Goal: Task Accomplishment & Management: Manage account settings

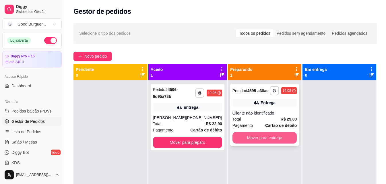
click at [277, 140] on button "Mover para entrega" at bounding box center [265, 137] width 65 height 11
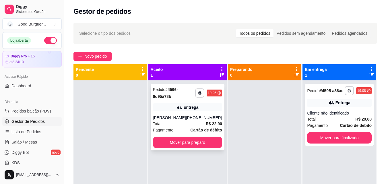
click at [218, 144] on div "**********" at bounding box center [188, 117] width 74 height 67
click at [191, 145] on button "Mover para preparo" at bounding box center [187, 142] width 69 height 11
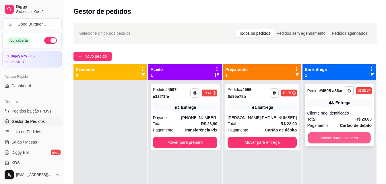
click at [333, 137] on button "Mover para finalizado" at bounding box center [340, 137] width 63 height 11
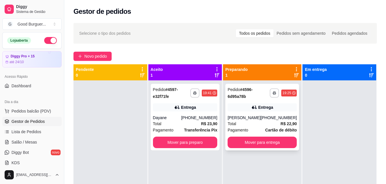
click at [260, 124] on div "Total R$ 22,90" at bounding box center [262, 124] width 69 height 6
click at [270, 140] on button "Mover para entrega" at bounding box center [262, 142] width 69 height 11
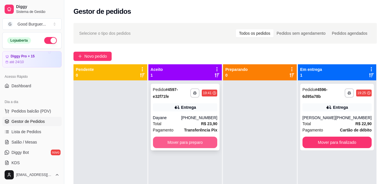
click at [201, 141] on button "Mover para preparo" at bounding box center [185, 142] width 65 height 11
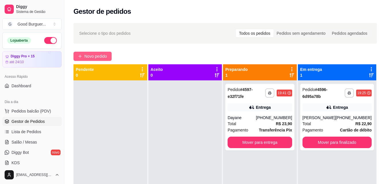
click at [98, 54] on span "Novo pedido" at bounding box center [95, 56] width 23 height 6
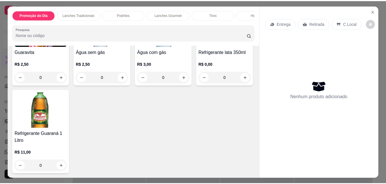
scroll to position [1896, 0]
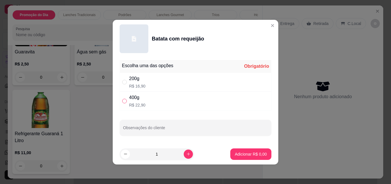
click at [123, 101] on input "" at bounding box center [124, 101] width 5 height 5
radio input "true"
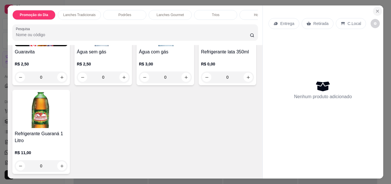
click at [373, 8] on button "Close" at bounding box center [377, 11] width 9 height 9
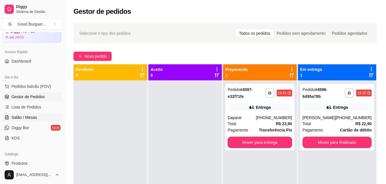
scroll to position [57, 0]
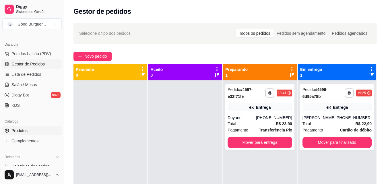
click at [28, 128] on link "Produtos" at bounding box center [31, 130] width 59 height 9
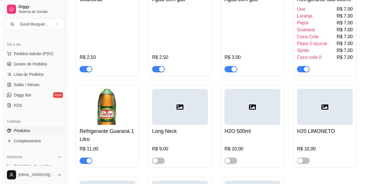
scroll to position [2299, 0]
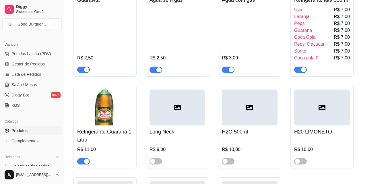
click at [324, 34] on div "Guaraná R$ 7,00" at bounding box center [323, 30] width 56 height 7
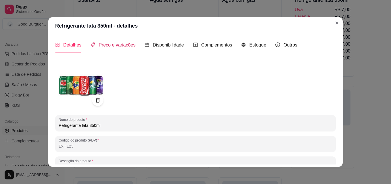
click at [116, 45] on span "Preço e variações" at bounding box center [117, 45] width 37 height 5
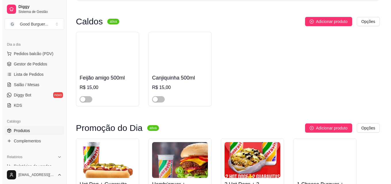
scroll to position [0, 0]
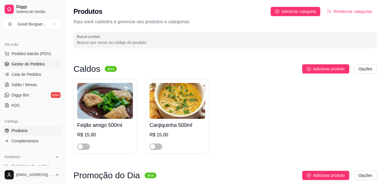
click at [34, 61] on link "Gestor de Pedidos" at bounding box center [31, 63] width 59 height 9
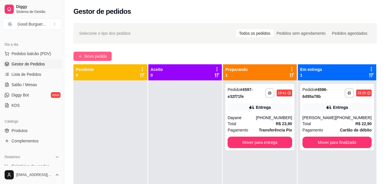
click at [89, 57] on span "Novo pedido" at bounding box center [95, 56] width 23 height 6
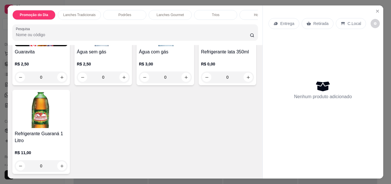
scroll to position [1901, 0]
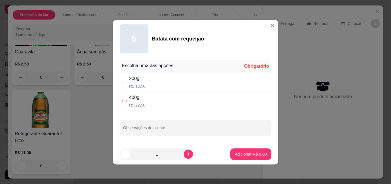
click at [124, 102] on input "" at bounding box center [124, 101] width 5 height 5
radio input "true"
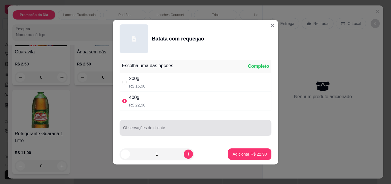
click at [139, 129] on input "Observações do cliente" at bounding box center [195, 130] width 145 height 6
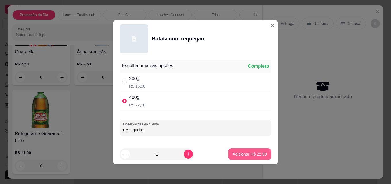
type input "Com queijo"
click at [258, 153] on p "Adicionar R$ 22,90" at bounding box center [249, 153] width 33 height 5
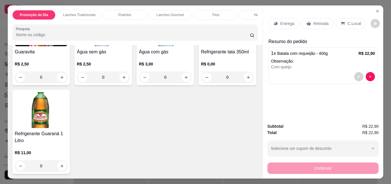
scroll to position [2045, 0]
click at [201, 46] on img at bounding box center [227, 28] width 53 height 36
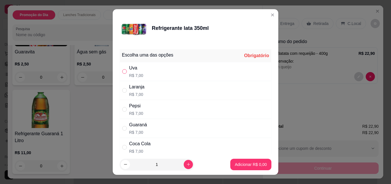
click at [122, 70] on input "" at bounding box center [124, 71] width 5 height 5
radio input "true"
click at [243, 171] on footer "1 Adicionar R$ 7,00" at bounding box center [196, 164] width 166 height 21
click at [246, 165] on p "Adicionar R$ 7,00" at bounding box center [251, 165] width 32 height 6
type input "1"
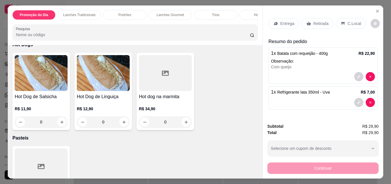
scroll to position [0, 0]
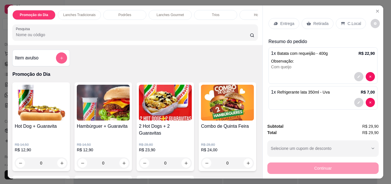
click at [60, 59] on icon "add-separate-item" at bounding box center [61, 58] width 3 height 3
click at [354, 76] on button "decrease-product-quantity" at bounding box center [358, 76] width 9 height 9
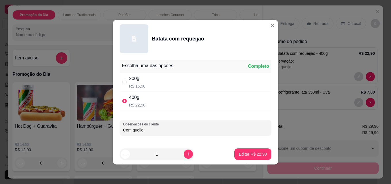
drag, startPoint x: 144, startPoint y: 130, endPoint x: 133, endPoint y: 131, distance: 10.6
click at [133, 131] on input "Com queijo" at bounding box center [195, 130] width 145 height 6
type input "Com bacon"
click at [261, 156] on p "Editar R$ 22,90" at bounding box center [253, 154] width 28 height 6
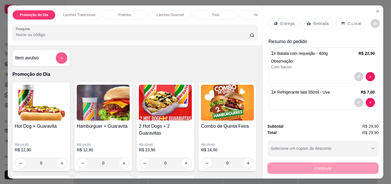
click at [60, 60] on icon "add-separate-item" at bounding box center [61, 58] width 3 height 3
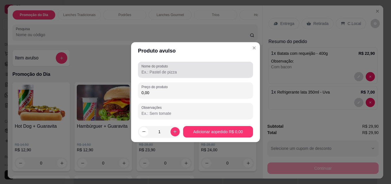
click at [162, 72] on input "Nome do produto" at bounding box center [195, 72] width 108 height 6
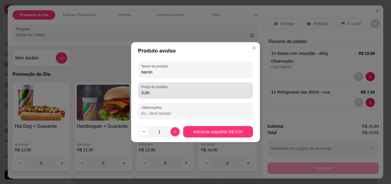
type input "bacon"
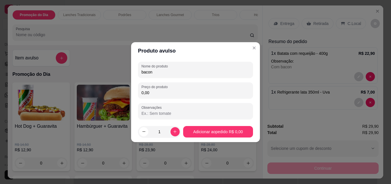
drag, startPoint x: 152, startPoint y: 95, endPoint x: 142, endPoint y: 96, distance: 10.1
click at [142, 96] on div "Preço do produto 0,00" at bounding box center [195, 90] width 115 height 16
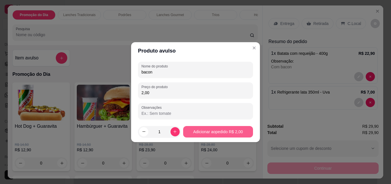
type input "2,00"
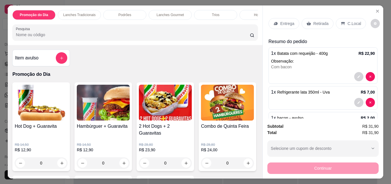
click at [280, 23] on p "Entrega" at bounding box center [287, 24] width 14 height 6
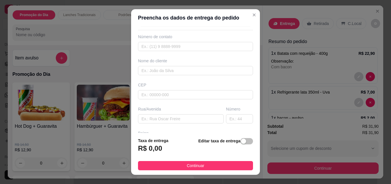
scroll to position [29, 0]
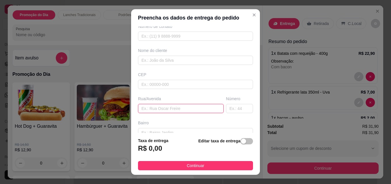
click at [151, 109] on input "text" at bounding box center [181, 108] width 86 height 9
type input "Noe de Rezende"
click at [242, 106] on input "text" at bounding box center [239, 108] width 27 height 9
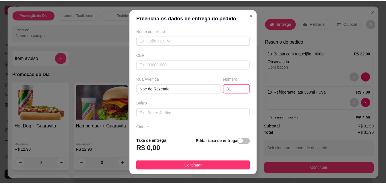
scroll to position [86, 0]
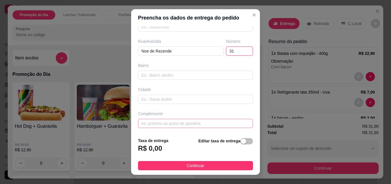
type input "31"
click at [169, 126] on input "text" at bounding box center [195, 123] width 115 height 9
type input "altos"
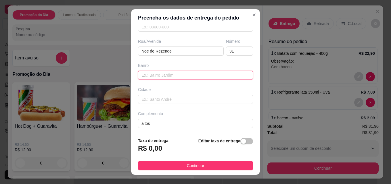
click at [158, 72] on input "text" at bounding box center [195, 75] width 115 height 9
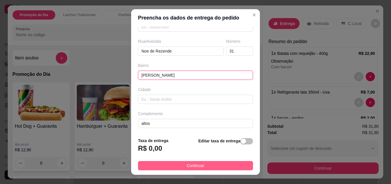
type input "[PERSON_NAME]"
click at [205, 166] on button "Continuar" at bounding box center [195, 165] width 115 height 9
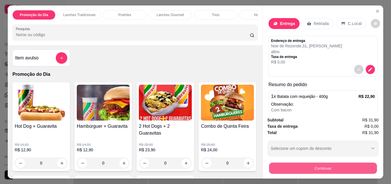
click at [302, 166] on button "Continuar" at bounding box center [323, 168] width 108 height 11
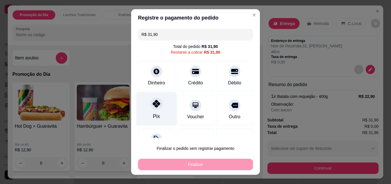
click at [155, 103] on icon at bounding box center [156, 103] width 7 height 7
type input "R$ 0,00"
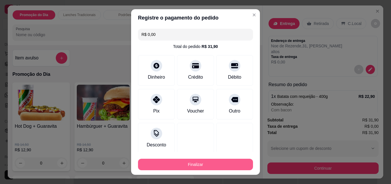
click at [203, 163] on button "Finalizar" at bounding box center [195, 164] width 115 height 11
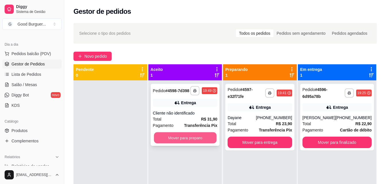
click at [196, 137] on button "Mover para preparo" at bounding box center [185, 137] width 63 height 11
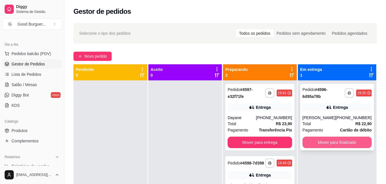
click at [340, 140] on button "Mover para finalizado" at bounding box center [337, 142] width 69 height 11
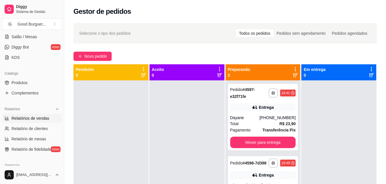
scroll to position [115, 0]
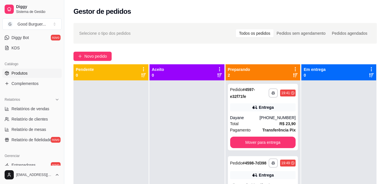
click at [22, 72] on span "Produtos" at bounding box center [19, 73] width 16 height 6
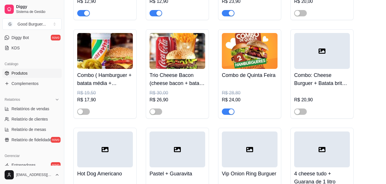
scroll to position [259, 0]
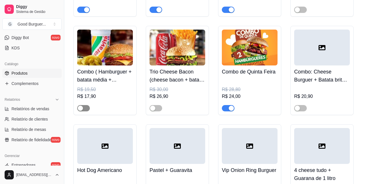
click at [86, 108] on span "button" at bounding box center [83, 108] width 13 height 6
click at [302, 110] on span "button" at bounding box center [301, 108] width 13 height 6
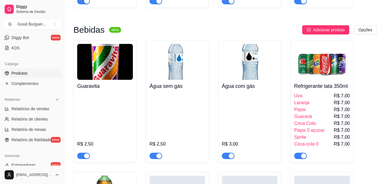
scroll to position [0, 0]
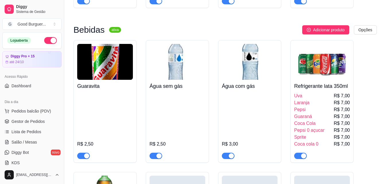
click at [32, 126] on ul "Pedidos balcão (PDV) Gestor de Pedidos Lista de Pedidos Salão / Mesas Diggy Bot…" at bounding box center [31, 137] width 59 height 61
click at [35, 122] on span "Gestor de Pedidos" at bounding box center [27, 122] width 33 height 6
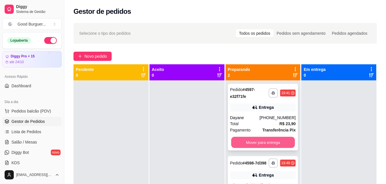
click at [256, 141] on button "Mover para entrega" at bounding box center [263, 142] width 64 height 11
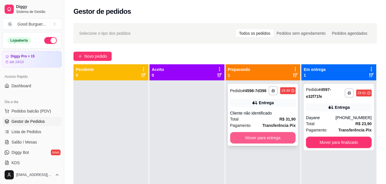
click at [261, 141] on button "Mover para entrega" at bounding box center [263, 137] width 66 height 11
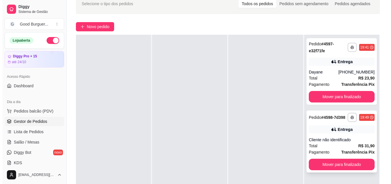
scroll to position [57, 0]
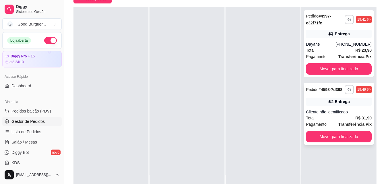
click at [333, 121] on div "Total R$ 31,90" at bounding box center [339, 118] width 66 height 6
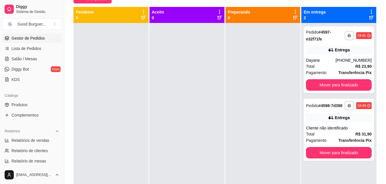
scroll to position [86, 0]
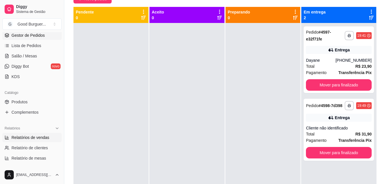
click at [31, 138] on span "Relatórios de vendas" at bounding box center [30, 138] width 38 height 6
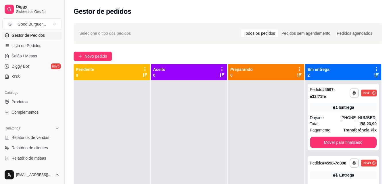
select select "ALL"
select select "0"
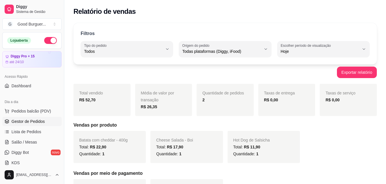
click at [41, 122] on span "Gestor de Pedidos" at bounding box center [27, 122] width 33 height 6
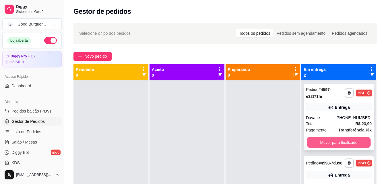
click at [332, 139] on button "Mover para finalizado" at bounding box center [339, 142] width 64 height 11
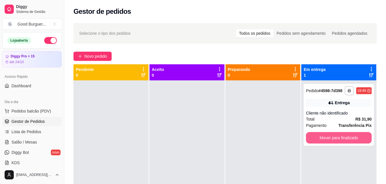
click at [332, 139] on button "Mover para finalizado" at bounding box center [339, 137] width 66 height 11
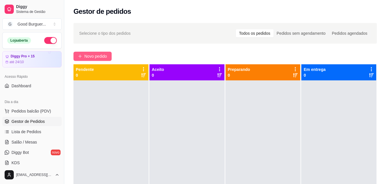
click at [88, 56] on span "Novo pedido" at bounding box center [95, 56] width 23 height 6
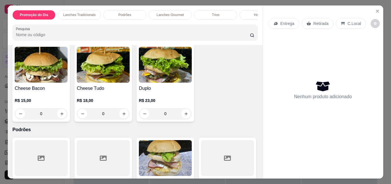
scroll to position [316, 0]
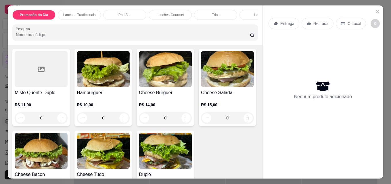
click at [167, 81] on img at bounding box center [165, 69] width 53 height 36
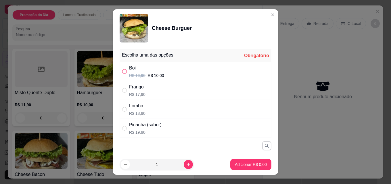
click at [122, 71] on input "" at bounding box center [124, 71] width 5 height 5
radio input "true"
click at [238, 163] on p "Adicionar R$ 10,00" at bounding box center [249, 165] width 34 height 6
type input "1"
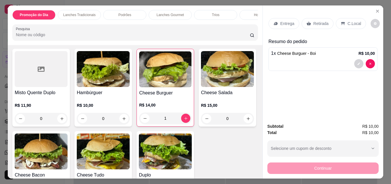
click at [287, 21] on p "Entrega" at bounding box center [287, 24] width 14 height 6
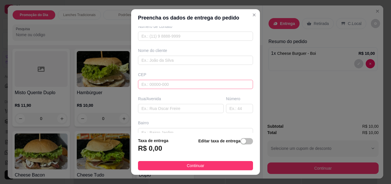
scroll to position [57, 0]
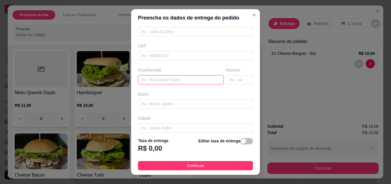
click at [160, 78] on input "text" at bounding box center [181, 79] width 86 height 9
type input "A"
type input "a"
type input "[PERSON_NAME]"
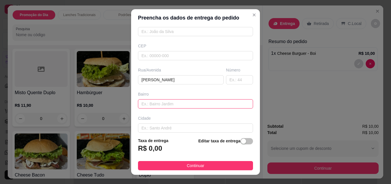
click at [155, 106] on input "text" at bounding box center [195, 103] width 115 height 9
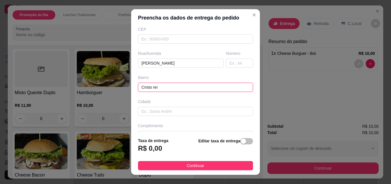
scroll to position [87, 0]
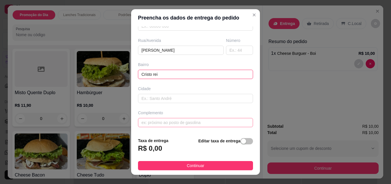
type input "Cristo rei"
click at [157, 120] on input "text" at bounding box center [195, 122] width 115 height 9
click at [160, 122] on input "Perto da esclinha, casa" at bounding box center [195, 122] width 115 height 9
click at [187, 122] on input "Perto da escplinha, casa" at bounding box center [195, 122] width 115 height 9
type input "Perto da escplinha, casa verde agua"
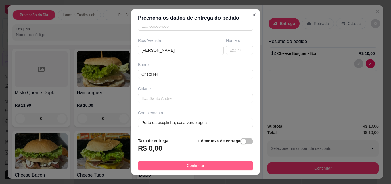
click at [213, 165] on button "Continuar" at bounding box center [195, 165] width 115 height 9
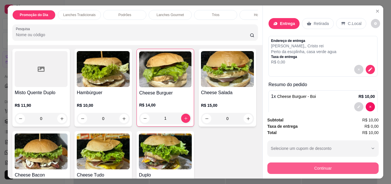
click at [288, 168] on button "Continuar" at bounding box center [322, 168] width 111 height 11
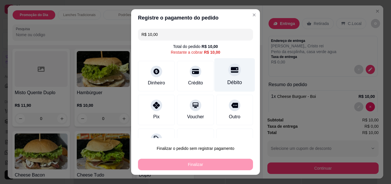
click at [231, 71] on icon at bounding box center [234, 70] width 7 height 6
type input "R$ 0,00"
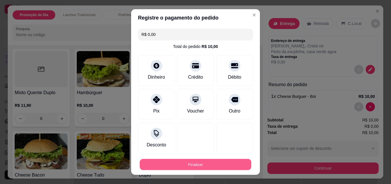
click at [196, 166] on button "Finalizar" at bounding box center [195, 164] width 111 height 11
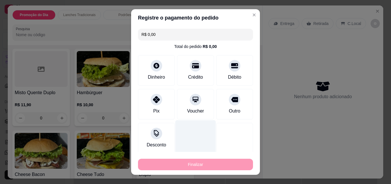
type input "0"
type input "-R$ 10,00"
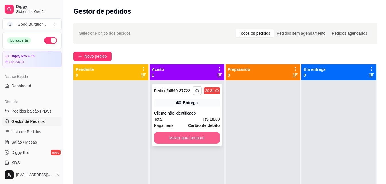
click at [185, 136] on button "Mover para preparo" at bounding box center [187, 137] width 66 height 11
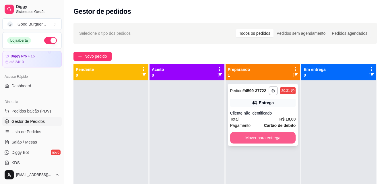
click at [277, 141] on button "Mover para entrega" at bounding box center [263, 137] width 66 height 11
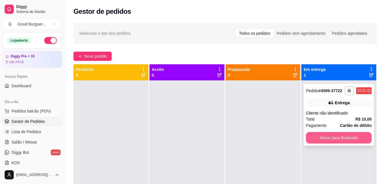
click at [330, 137] on button "Mover para finalizado" at bounding box center [339, 137] width 66 height 11
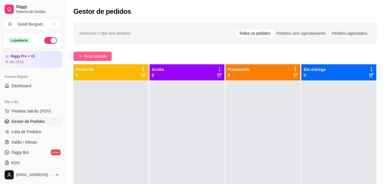
click at [96, 56] on span "Novo pedido" at bounding box center [95, 56] width 23 height 6
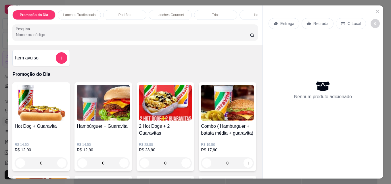
click at [318, 23] on p "Retirada" at bounding box center [320, 24] width 15 height 6
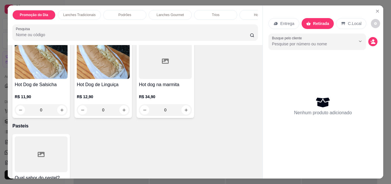
scroll to position [1092, 0]
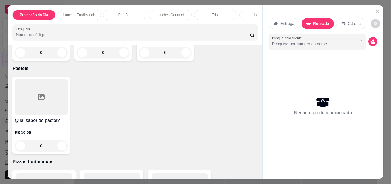
click at [99, 22] on img at bounding box center [103, 4] width 53 height 36
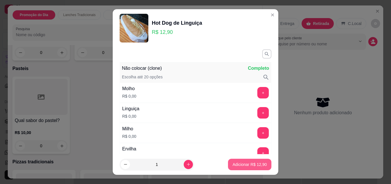
click at [249, 166] on p "Adicionar R$ 12,90" at bounding box center [249, 165] width 34 height 6
type input "1"
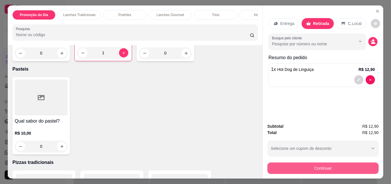
click at [306, 165] on button "Continuar" at bounding box center [322, 168] width 111 height 11
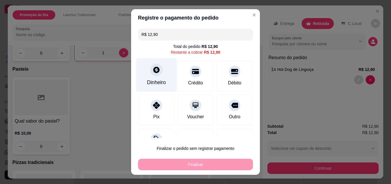
click at [152, 64] on div "Dinheiro" at bounding box center [156, 75] width 41 height 34
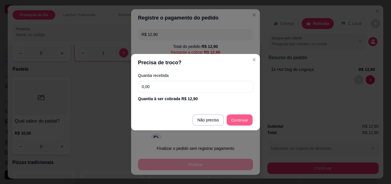
type input "R$ 0,00"
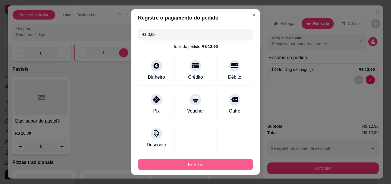
click at [201, 165] on button "Finalizar" at bounding box center [195, 164] width 115 height 11
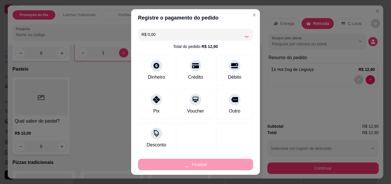
type input "0"
type input "-R$ 12,90"
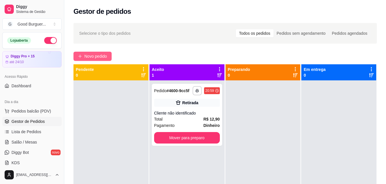
click at [101, 55] on span "Novo pedido" at bounding box center [95, 56] width 23 height 6
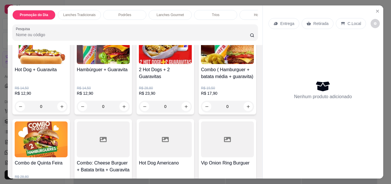
scroll to position [29, 0]
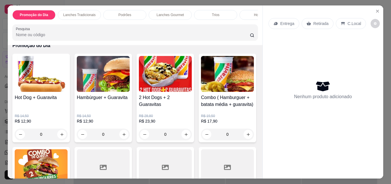
click at [166, 80] on img at bounding box center [165, 74] width 53 height 36
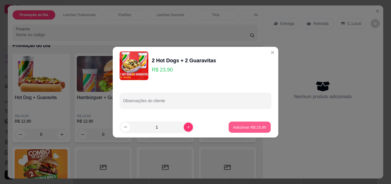
click at [245, 128] on p "Adicionar R$ 23,90" at bounding box center [249, 126] width 33 height 5
type input "1"
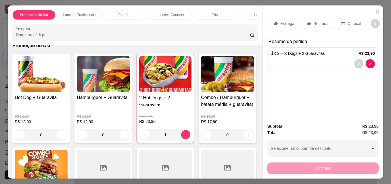
click at [280, 24] on p "Entrega" at bounding box center [287, 24] width 14 height 6
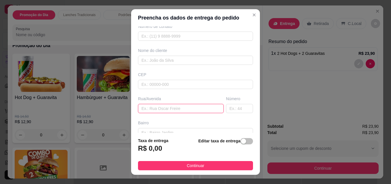
click at [156, 110] on input "text" at bounding box center [181, 108] width 86 height 9
type input "[PERSON_NAME]"
click at [232, 109] on input "text" at bounding box center [239, 108] width 27 height 9
type input "405"
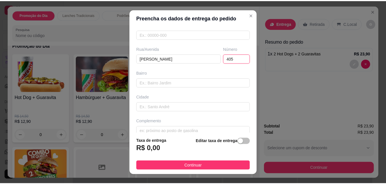
scroll to position [87, 0]
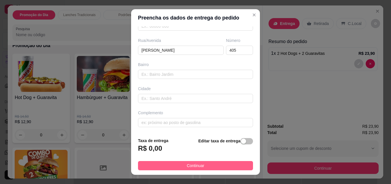
click at [195, 165] on span "Continuar" at bounding box center [196, 166] width 18 height 6
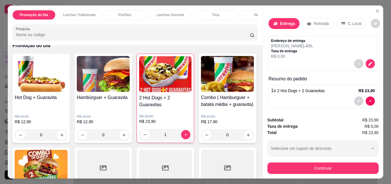
click at [300, 169] on button "Continuar" at bounding box center [322, 168] width 111 height 11
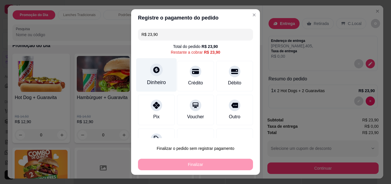
click at [153, 69] on icon at bounding box center [156, 69] width 7 height 7
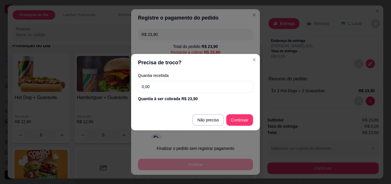
drag, startPoint x: 152, startPoint y: 88, endPoint x: 138, endPoint y: 88, distance: 13.2
click at [138, 88] on input "0,00" at bounding box center [195, 86] width 115 height 11
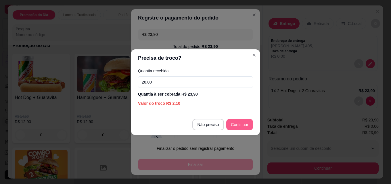
type input "26,00"
type input "R$ 0,00"
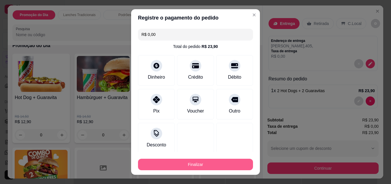
click at [193, 164] on button "Finalizar" at bounding box center [195, 164] width 115 height 11
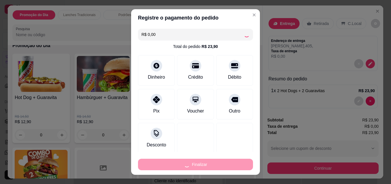
type input "0"
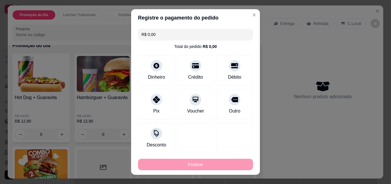
type input "-R$ 23,90"
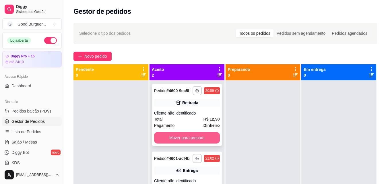
click at [207, 136] on button "Mover para preparo" at bounding box center [187, 137] width 66 height 11
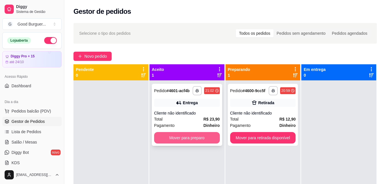
click at [207, 138] on button "Mover para preparo" at bounding box center [187, 137] width 66 height 11
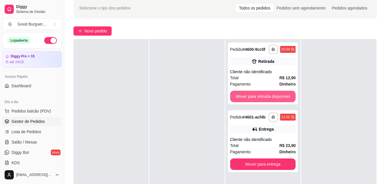
scroll to position [86, 0]
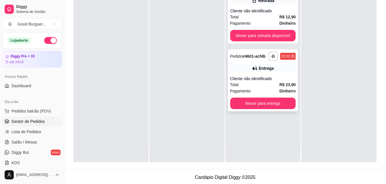
click at [264, 104] on button "Mover para entrega" at bounding box center [263, 103] width 66 height 11
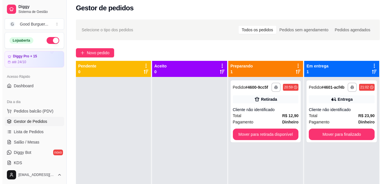
scroll to position [0, 0]
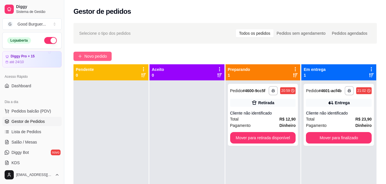
click at [98, 58] on span "Novo pedido" at bounding box center [95, 56] width 23 height 6
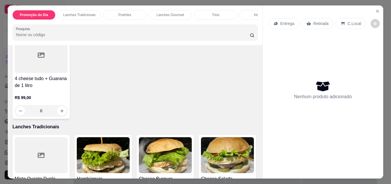
scroll to position [316, 0]
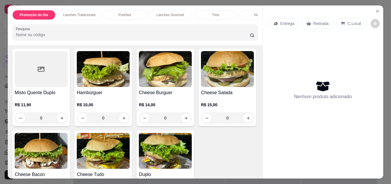
click at [173, 81] on img at bounding box center [165, 69] width 53 height 36
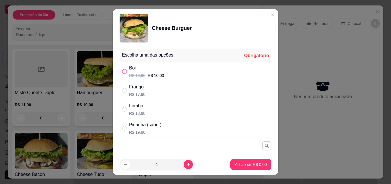
click at [122, 70] on input "" at bounding box center [124, 71] width 5 height 5
radio input "true"
click at [236, 163] on p "Adicionar R$ 10,00" at bounding box center [249, 164] width 33 height 5
type input "1"
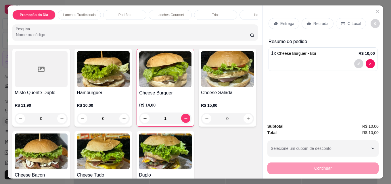
click at [280, 21] on p "Entrega" at bounding box center [287, 24] width 14 height 6
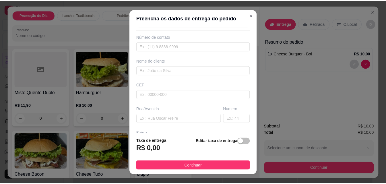
scroll to position [29, 0]
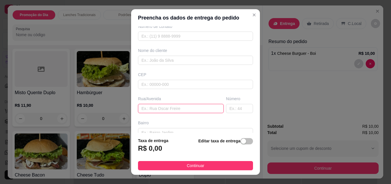
click at [155, 110] on input "text" at bounding box center [181, 108] width 86 height 9
type input "[PERSON_NAME]"
click at [227, 109] on input "text" at bounding box center [239, 108] width 27 height 9
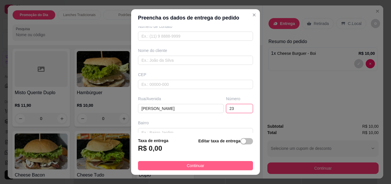
type input "23"
click at [196, 163] on span "Continuar" at bounding box center [196, 166] width 18 height 6
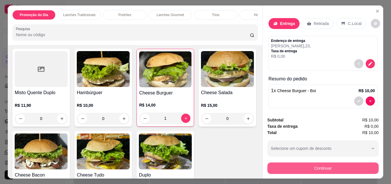
click at [334, 163] on button "Continuar" at bounding box center [322, 168] width 111 height 11
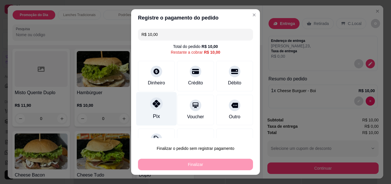
click at [153, 111] on div "Pix" at bounding box center [156, 109] width 41 height 34
type input "R$ 0,00"
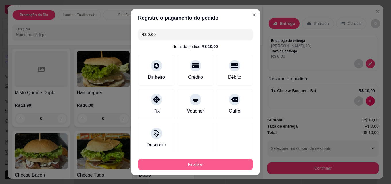
click at [192, 167] on button "Finalizar" at bounding box center [195, 164] width 115 height 11
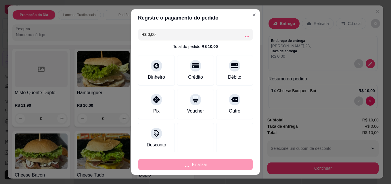
type input "0"
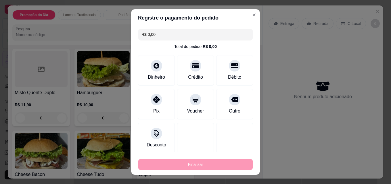
type input "-R$ 10,00"
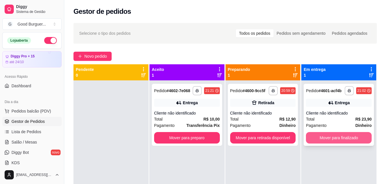
click at [332, 135] on button "Mover para finalizado" at bounding box center [339, 137] width 66 height 11
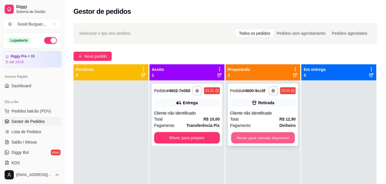
click at [281, 136] on button "Mover para retirada disponível" at bounding box center [263, 137] width 64 height 11
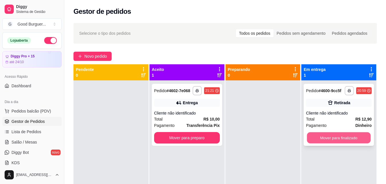
click at [325, 136] on button "Mover para finalizado" at bounding box center [339, 137] width 64 height 11
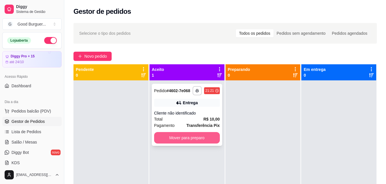
click at [194, 137] on button "Mover para preparo" at bounding box center [187, 137] width 66 height 11
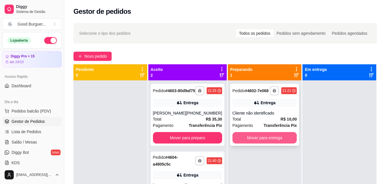
click at [256, 136] on button "Mover para entrega" at bounding box center [265, 137] width 65 height 11
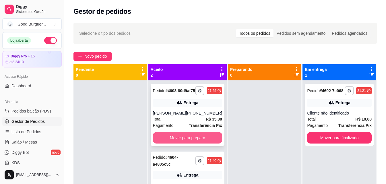
click at [205, 142] on button "Mover para preparo" at bounding box center [187, 137] width 69 height 11
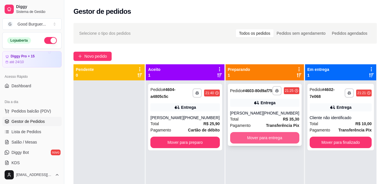
click at [261, 140] on button "Mover para entrega" at bounding box center [264, 137] width 69 height 11
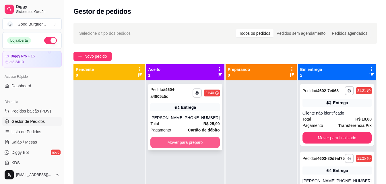
click at [195, 146] on button "Mover para preparo" at bounding box center [185, 142] width 69 height 11
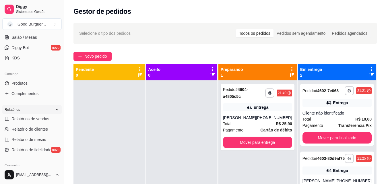
scroll to position [115, 0]
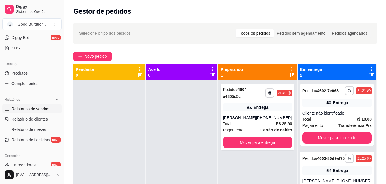
click at [33, 106] on span "Relatórios de vendas" at bounding box center [30, 109] width 38 height 6
select select "ALL"
select select "0"
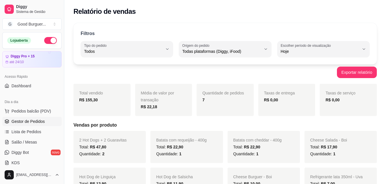
click at [30, 121] on span "Gestor de Pedidos" at bounding box center [27, 122] width 33 height 6
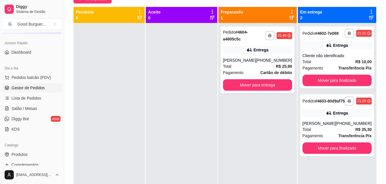
scroll to position [86, 0]
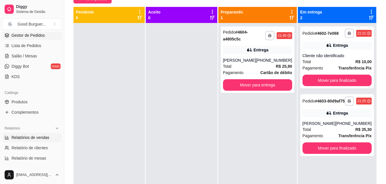
click at [34, 135] on span "Relatórios de vendas" at bounding box center [30, 138] width 38 height 6
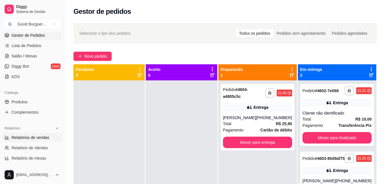
select select "ALL"
select select "0"
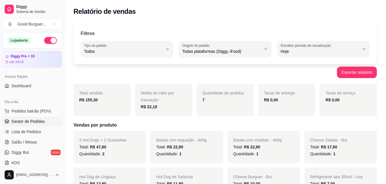
click at [35, 122] on span "Gestor de Pedidos" at bounding box center [27, 122] width 33 height 6
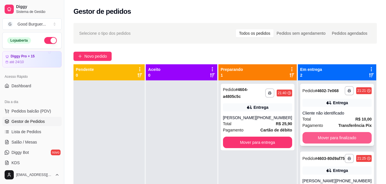
click at [333, 140] on button "Mover para finalizado" at bounding box center [337, 137] width 69 height 11
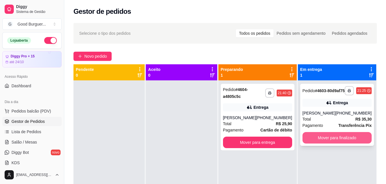
click at [333, 141] on button "Mover para finalizado" at bounding box center [337, 137] width 69 height 11
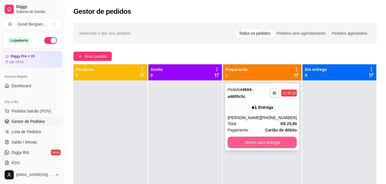
click at [278, 142] on button "Mover para entrega" at bounding box center [262, 142] width 69 height 11
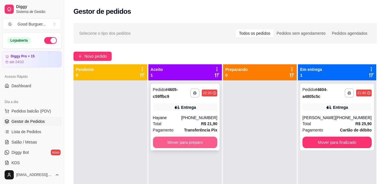
click at [182, 141] on button "Mover para preparo" at bounding box center [185, 142] width 65 height 11
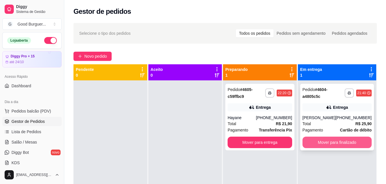
click at [341, 145] on button "Mover para finalizado" at bounding box center [337, 142] width 69 height 11
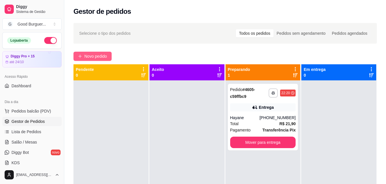
click at [89, 58] on span "Novo pedido" at bounding box center [95, 56] width 23 height 6
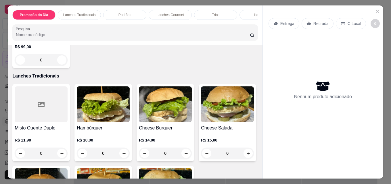
scroll to position [287, 0]
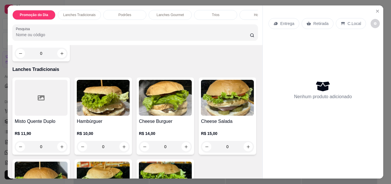
click at [161, 109] on img at bounding box center [165, 98] width 53 height 36
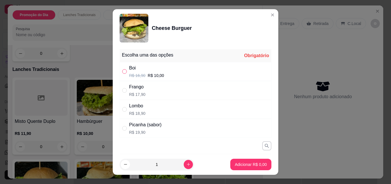
click at [123, 70] on input "" at bounding box center [124, 71] width 5 height 5
radio input "true"
click at [249, 166] on p "Adicionar R$ 10,00" at bounding box center [249, 165] width 34 height 6
type input "1"
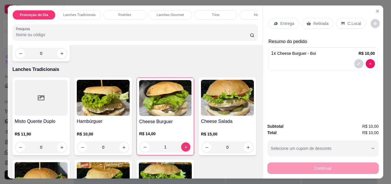
click at [286, 21] on p "Entrega" at bounding box center [287, 24] width 14 height 6
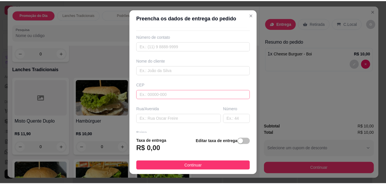
scroll to position [29, 0]
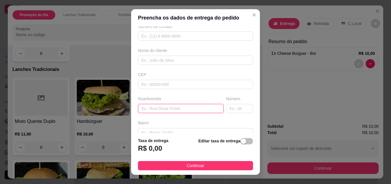
click at [164, 108] on input "text" at bounding box center [181, 108] width 86 height 9
type input "[PERSON_NAME]"
click at [226, 110] on input "text" at bounding box center [239, 108] width 27 height 9
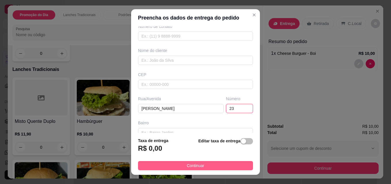
type input "23"
click at [200, 167] on button "Continuar" at bounding box center [195, 165] width 115 height 9
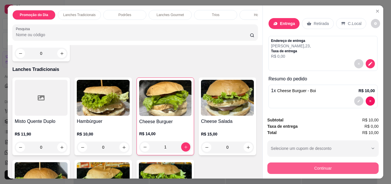
click at [328, 169] on button "Continuar" at bounding box center [322, 168] width 111 height 11
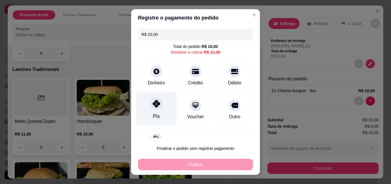
click at [159, 106] on div at bounding box center [156, 103] width 13 height 13
type input "R$ 0,00"
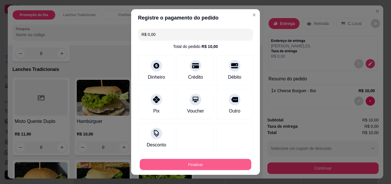
click at [190, 161] on button "Finalizar" at bounding box center [195, 164] width 111 height 11
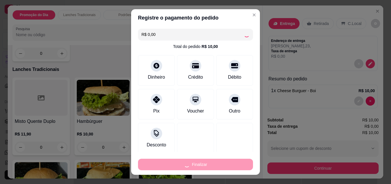
type input "0"
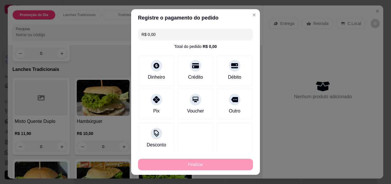
type input "-R$ 10,00"
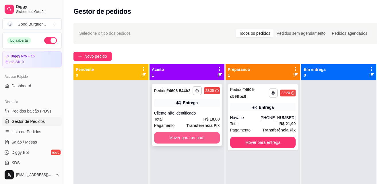
click at [188, 137] on button "Mover para preparo" at bounding box center [187, 137] width 66 height 11
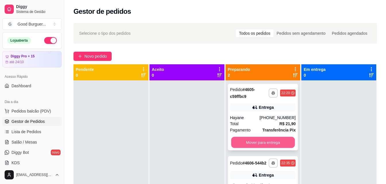
click at [280, 140] on button "Mover para entrega" at bounding box center [263, 142] width 64 height 11
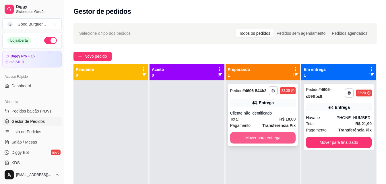
click at [281, 138] on button "Mover para entrega" at bounding box center [263, 137] width 66 height 11
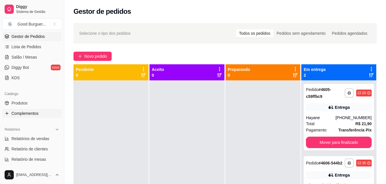
scroll to position [86, 0]
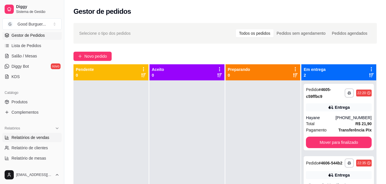
click at [28, 135] on span "Relatórios de vendas" at bounding box center [30, 138] width 38 height 6
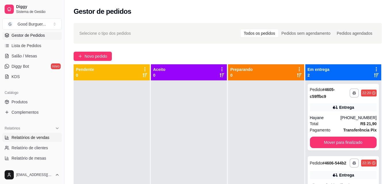
select select "ALL"
select select "0"
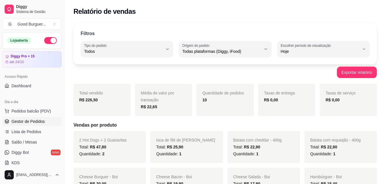
click at [36, 120] on span "Gestor de Pedidos" at bounding box center [27, 122] width 33 height 6
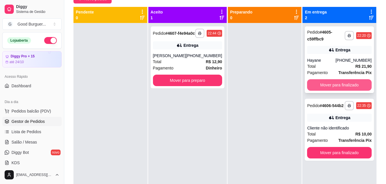
click at [326, 84] on button "Mover para finalizado" at bounding box center [339, 84] width 65 height 11
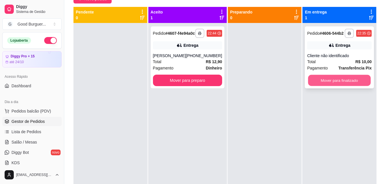
click at [332, 78] on button "Mover para finalizado" at bounding box center [340, 80] width 63 height 11
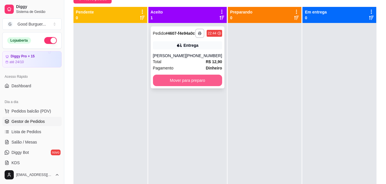
click at [193, 83] on button "Mover para preparo" at bounding box center [187, 80] width 69 height 11
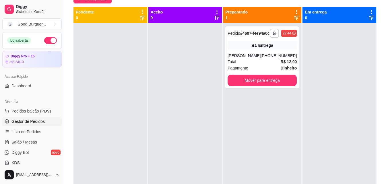
click at [327, 130] on div at bounding box center [340, 115] width 74 height 184
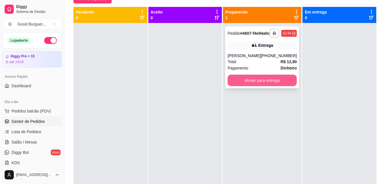
click at [251, 86] on button "Mover para entrega" at bounding box center [262, 80] width 69 height 11
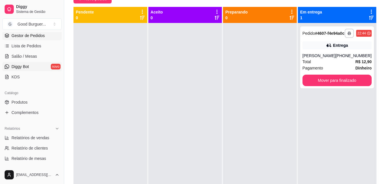
scroll to position [86, 0]
click at [34, 134] on link "Relatórios de vendas" at bounding box center [31, 137] width 59 height 9
select select "ALL"
select select "0"
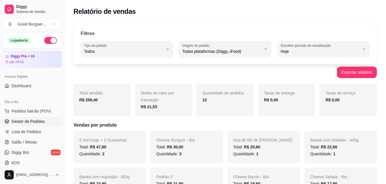
click at [35, 122] on span "Gestor de Pedidos" at bounding box center [27, 122] width 33 height 6
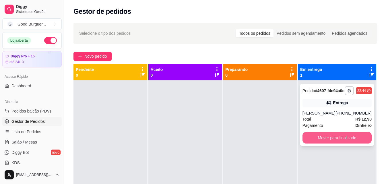
click at [329, 141] on button "Mover para finalizado" at bounding box center [337, 137] width 69 height 11
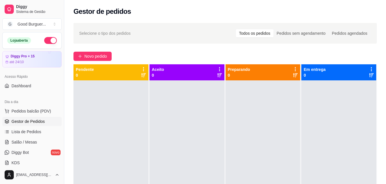
click at [44, 40] on button "button" at bounding box center [50, 40] width 13 height 7
